Goal: Check status: Check status

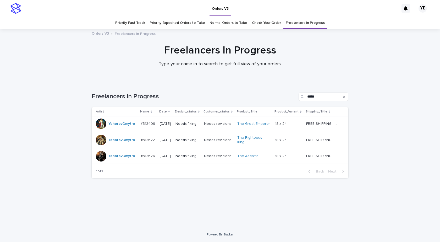
click at [119, 127] on div "YehorovDmytro" at bounding box center [121, 123] width 27 height 9
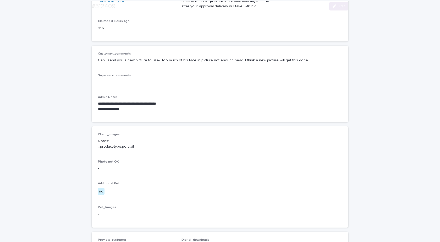
scroll to position [105, 0]
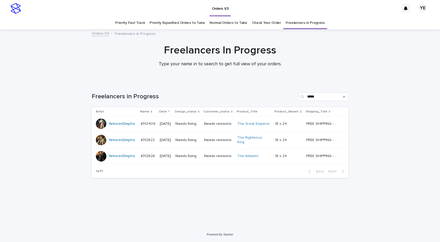
click at [118, 143] on div "YehorovDmytro" at bounding box center [116, 140] width 41 height 10
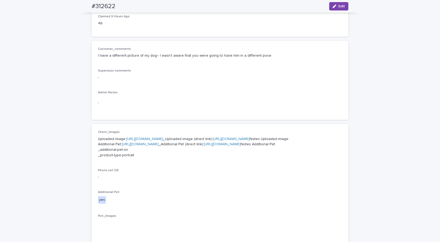
scroll to position [79, 0]
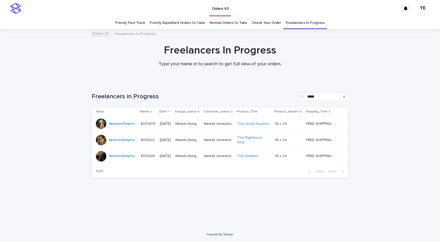
click at [112, 158] on div "YehorovDmytro" at bounding box center [116, 156] width 41 height 10
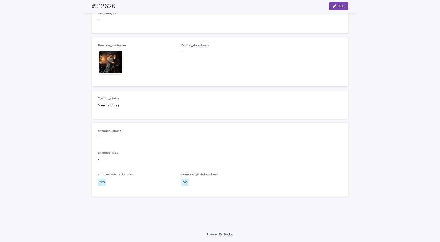
scroll to position [371, 0]
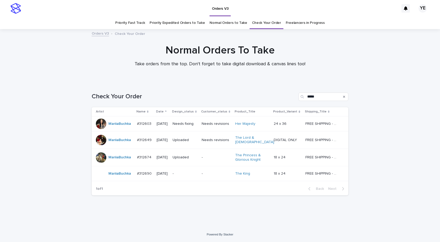
click at [115, 175] on div "MariiaBuchka" at bounding box center [119, 173] width 23 height 9
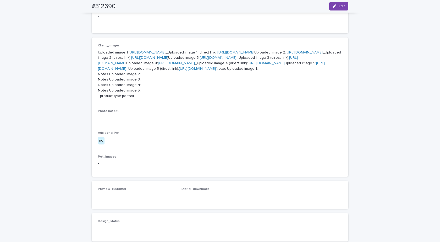
scroll to position [236, 0]
